Goal: Obtain resource: Obtain resource

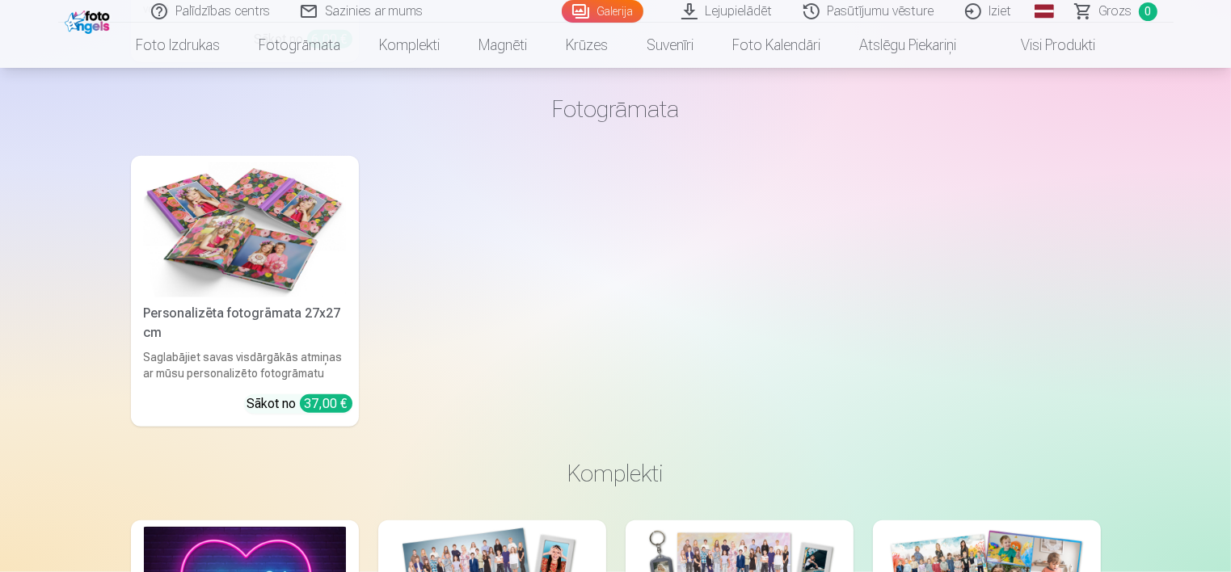
scroll to position [2102, 0]
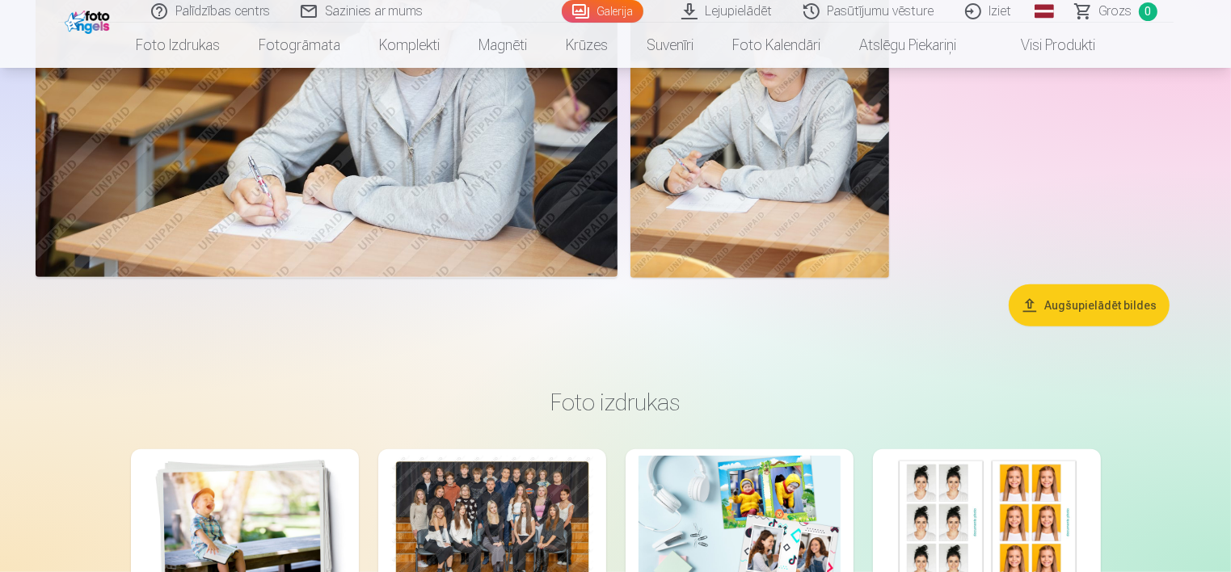
scroll to position [1051, 0]
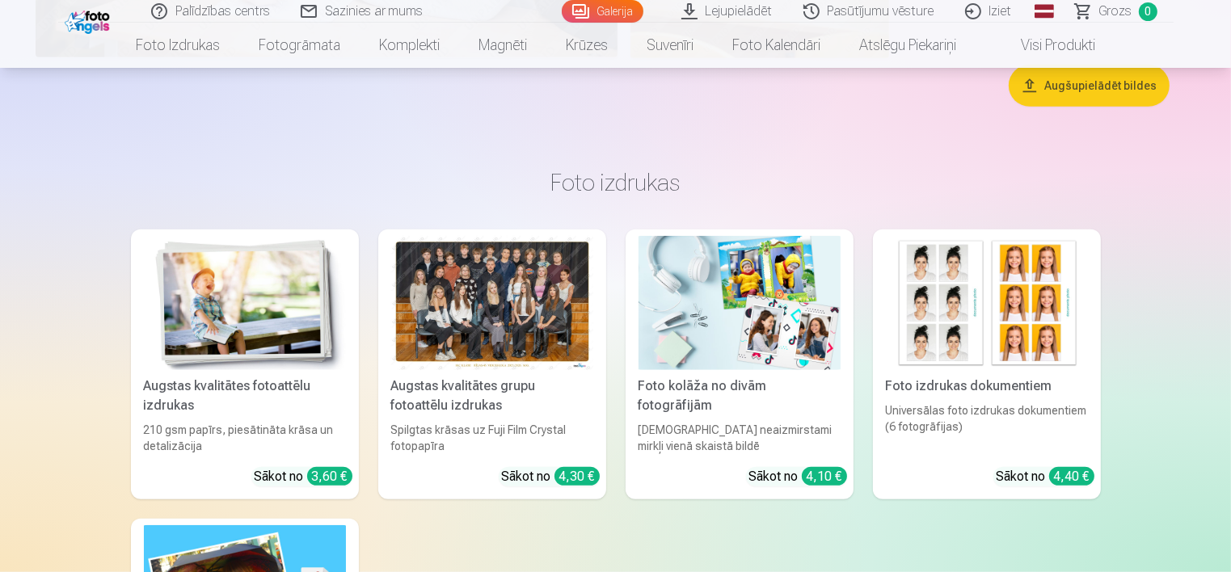
click at [1093, 91] on button "Augšupielādēt bildes" at bounding box center [1089, 86] width 161 height 42
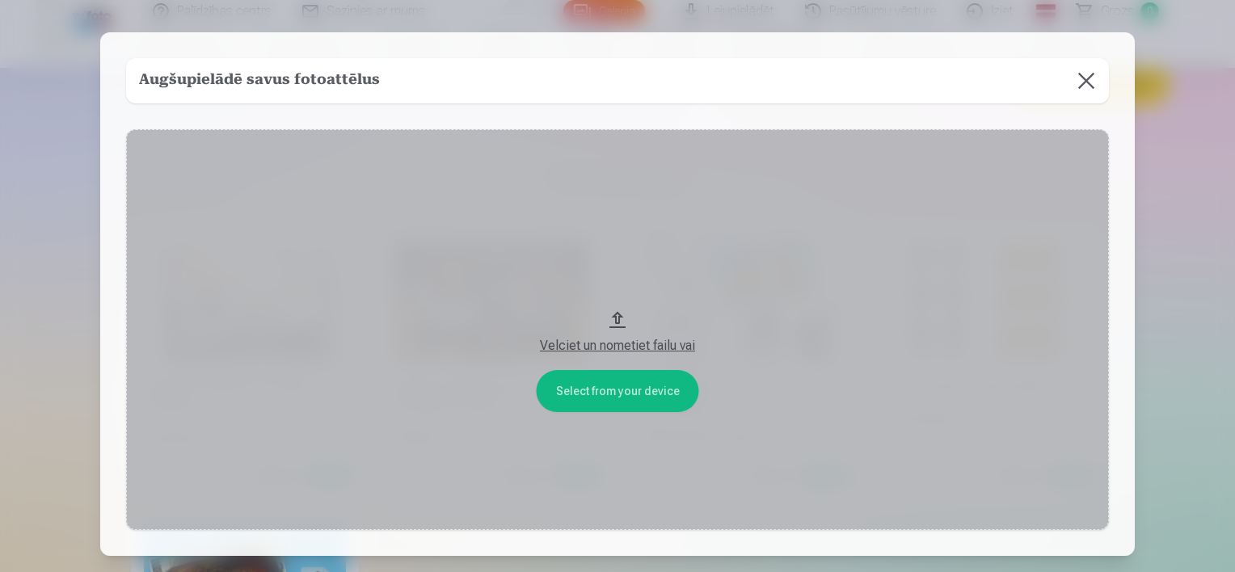
click at [606, 345] on div "Velciet un nometiet failu vai" at bounding box center [617, 345] width 951 height 19
click at [614, 397] on button "Velciet un nometiet failu vai" at bounding box center [617, 329] width 983 height 401
click at [1086, 78] on button at bounding box center [1086, 80] width 45 height 45
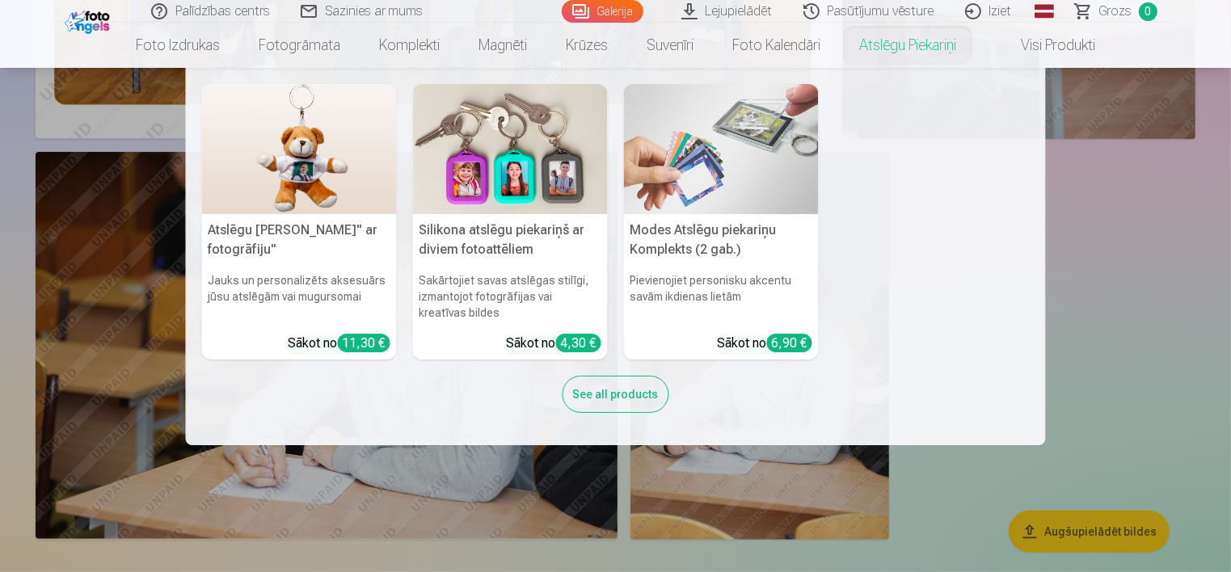
scroll to position [486, 0]
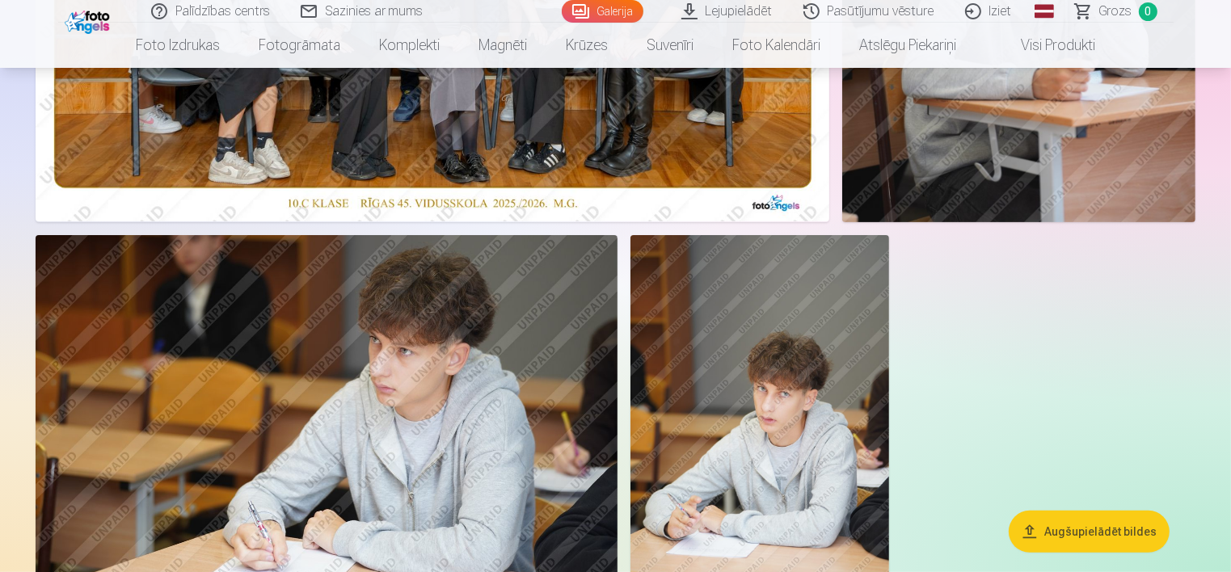
click at [1055, 349] on div at bounding box center [615, 158] width 1173 height 944
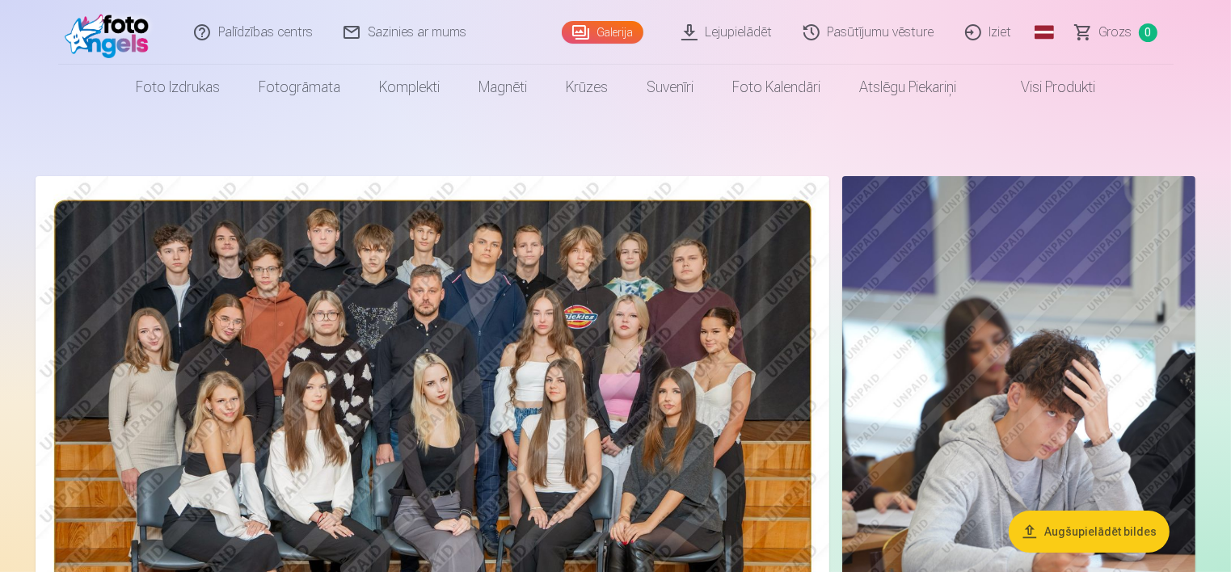
scroll to position [0, 0]
